Goal: Check status: Check status

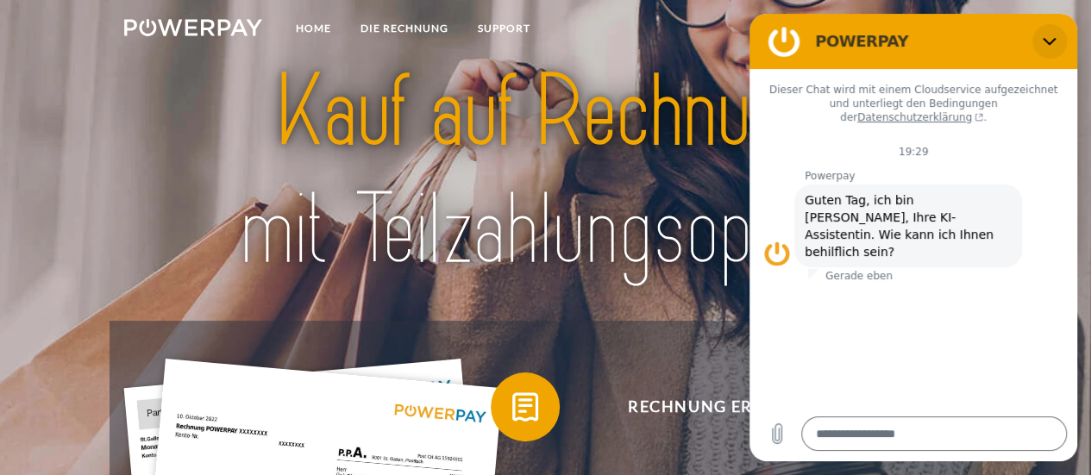
drag, startPoint x: 1051, startPoint y: 42, endPoint x: 1799, endPoint y: 57, distance: 748.1
click at [1052, 42] on icon "Schließen" at bounding box center [1049, 42] width 13 height 8
type textarea "*"
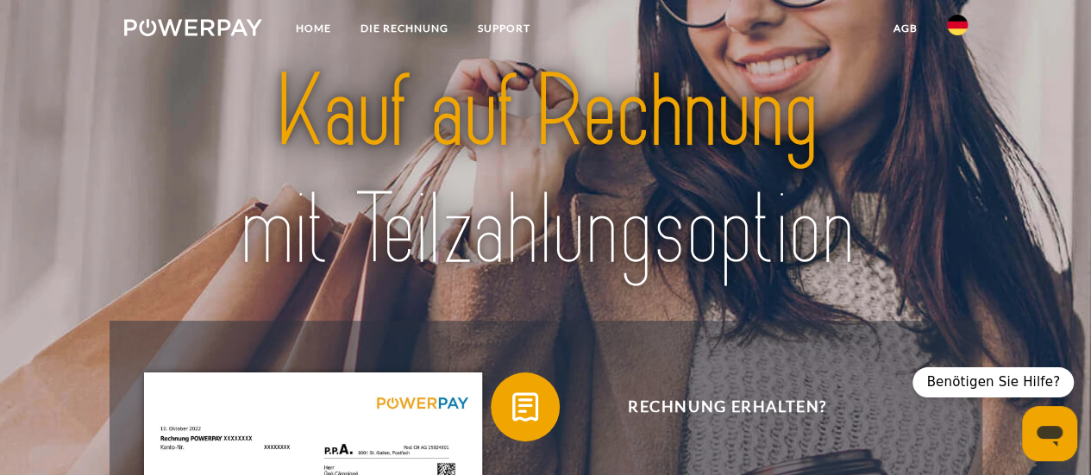
click at [239, 28] on img at bounding box center [193, 27] width 139 height 17
click at [298, 28] on link "Home" at bounding box center [312, 28] width 65 height 31
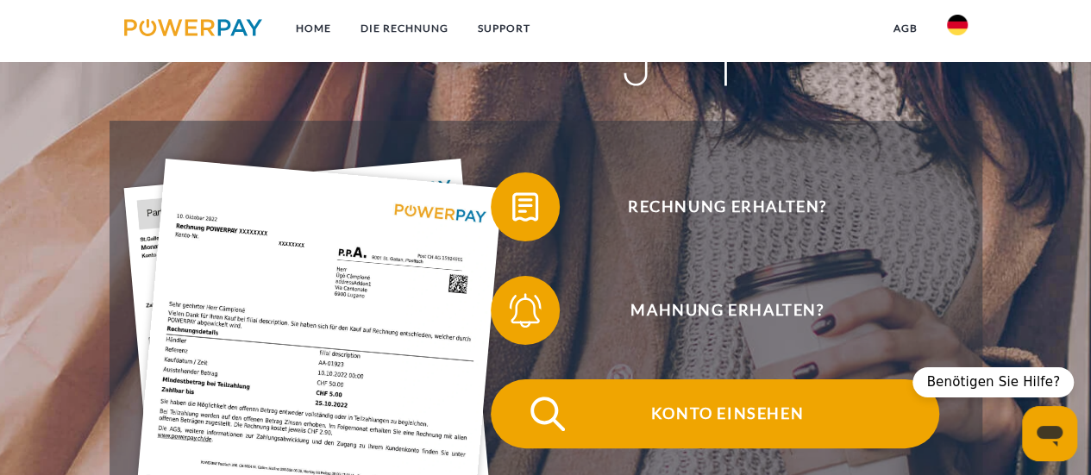
scroll to position [173, 0]
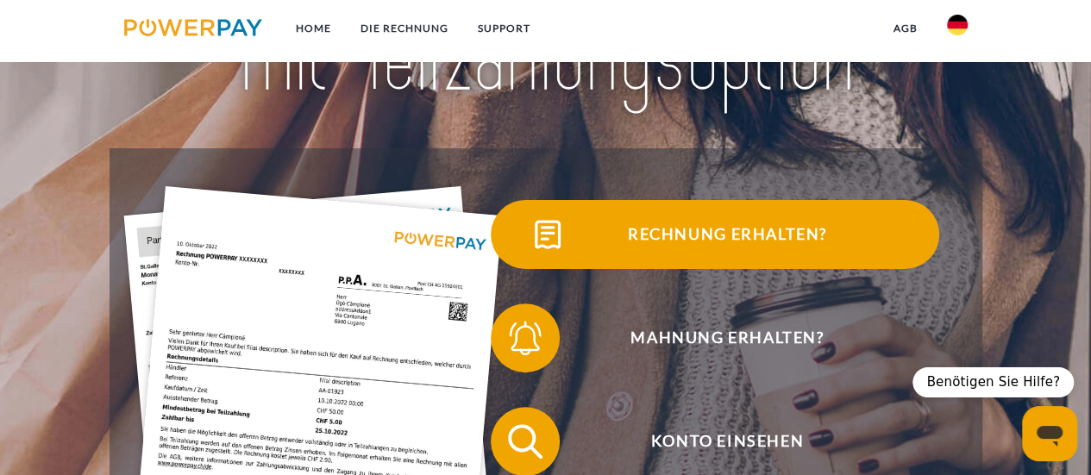
click at [682, 240] on span "Rechnung erhalten?" at bounding box center [727, 234] width 423 height 69
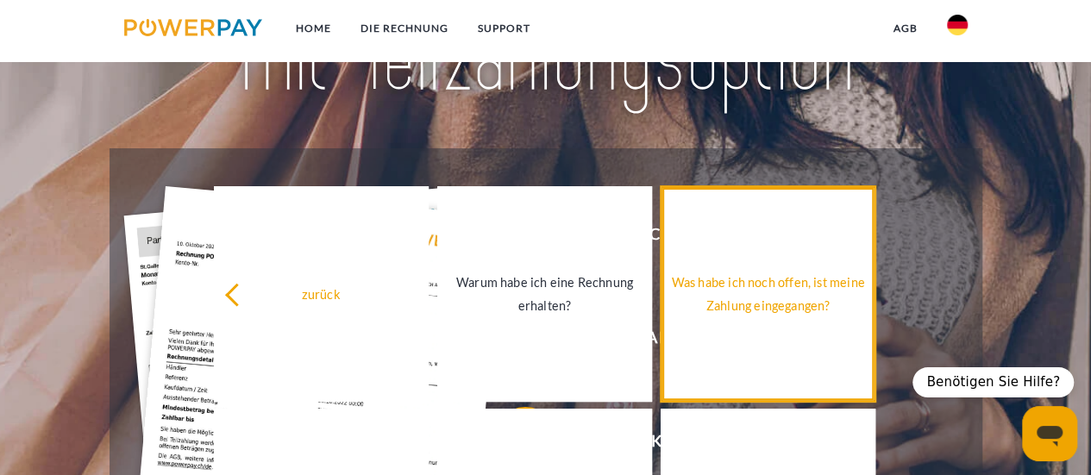
click at [757, 258] on link "Was habe ich noch offen, ist meine Zahlung eingegangen?" at bounding box center [768, 294] width 215 height 216
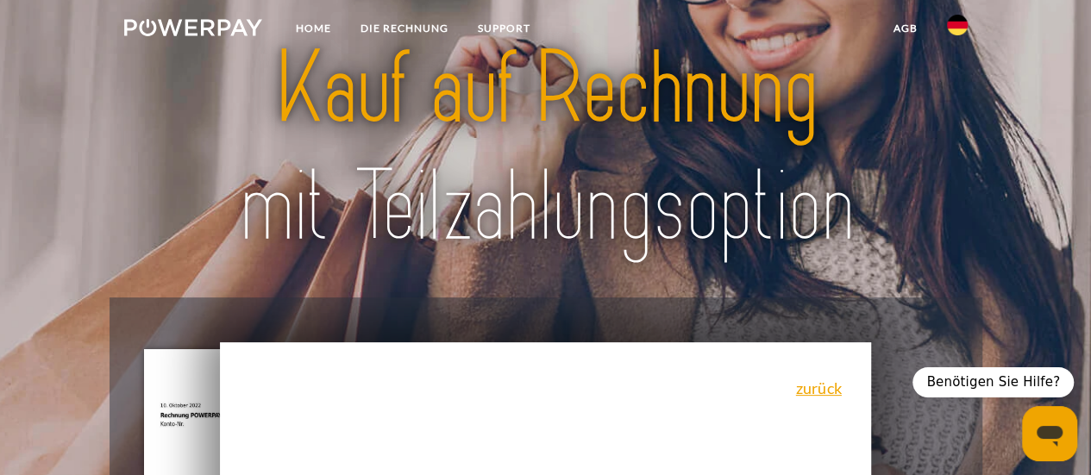
scroll to position [0, 0]
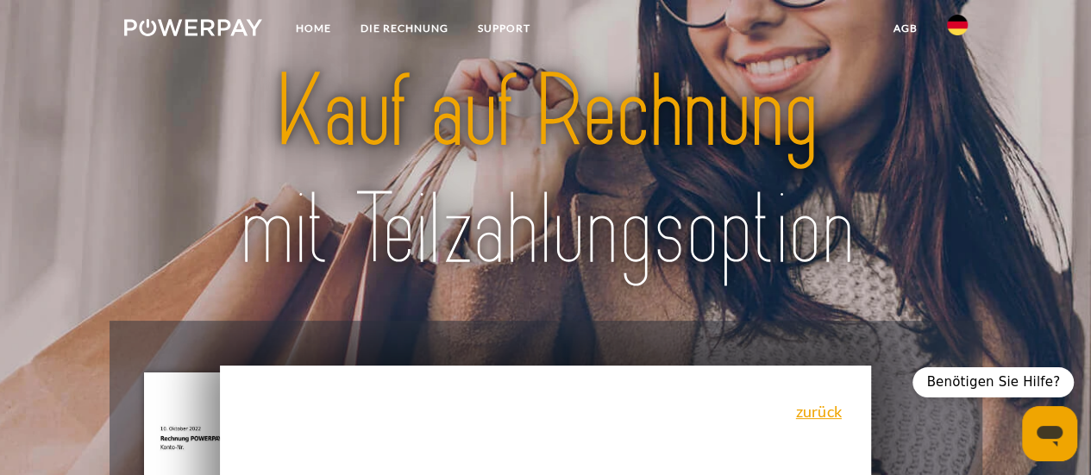
click at [198, 25] on img at bounding box center [193, 27] width 139 height 17
click at [324, 32] on link "Home" at bounding box center [312, 28] width 65 height 31
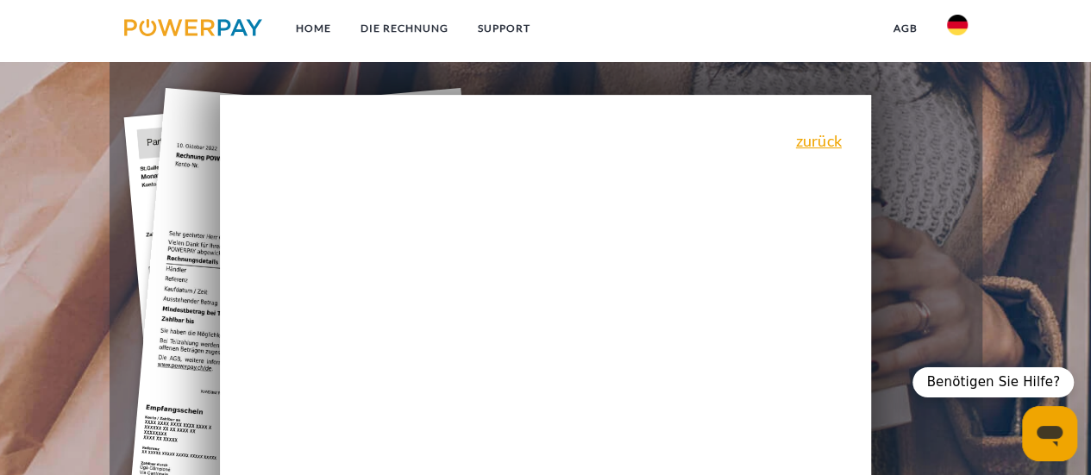
scroll to position [259, 0]
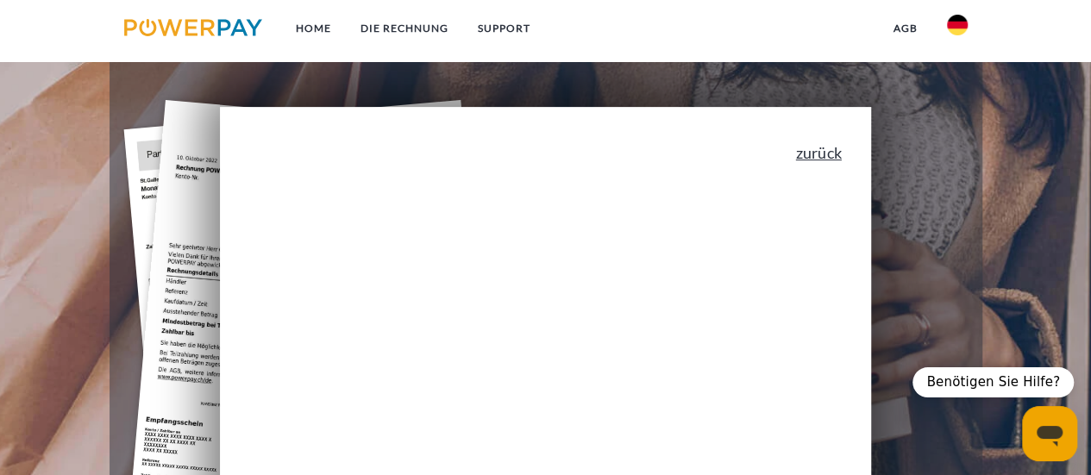
click at [834, 160] on link "zurück" at bounding box center [819, 153] width 46 height 16
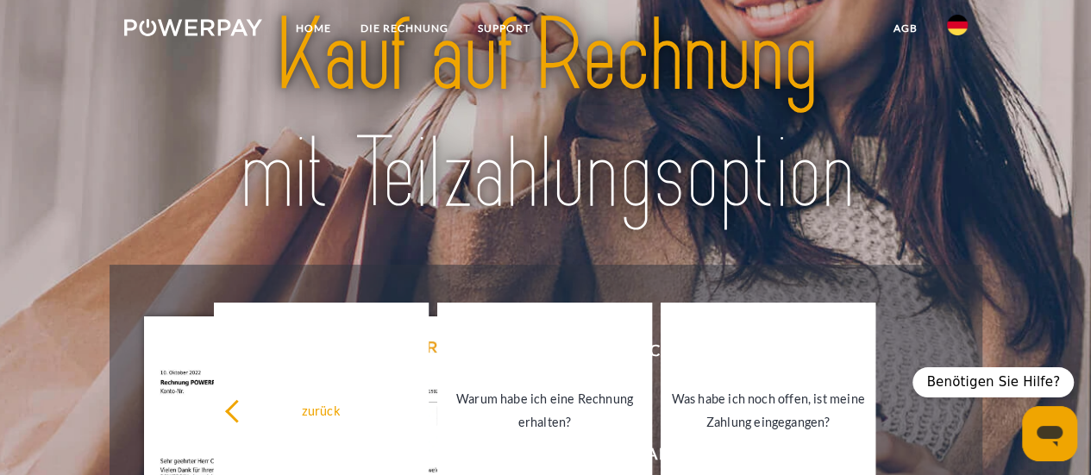
scroll to position [0, 0]
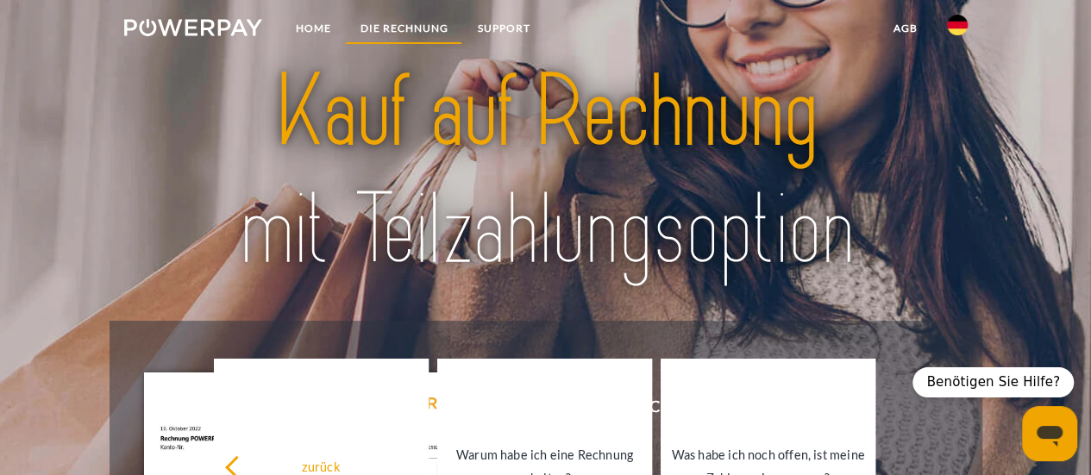
click at [404, 31] on link "DIE RECHNUNG" at bounding box center [403, 28] width 117 height 31
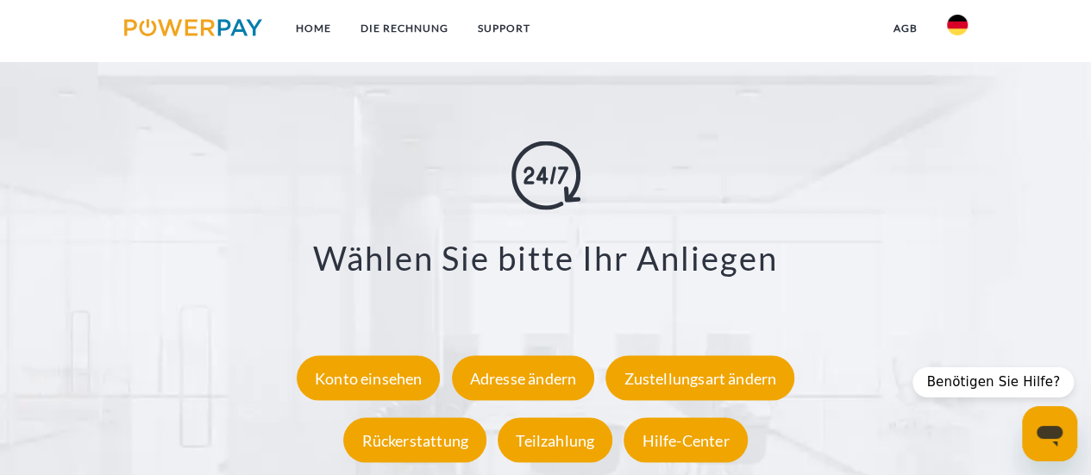
scroll to position [2936, 0]
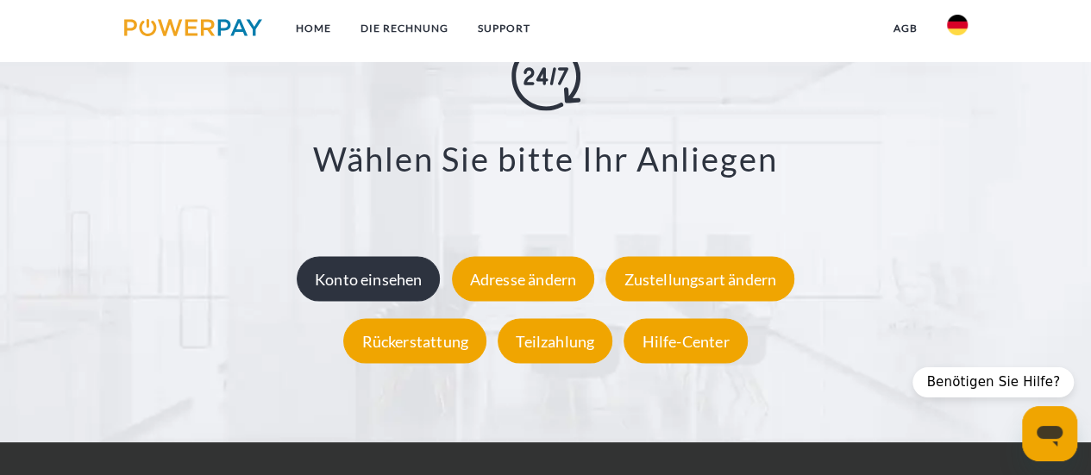
click at [389, 277] on div "Konto einsehen" at bounding box center [369, 279] width 144 height 45
